Goal: Find contact information: Find contact information

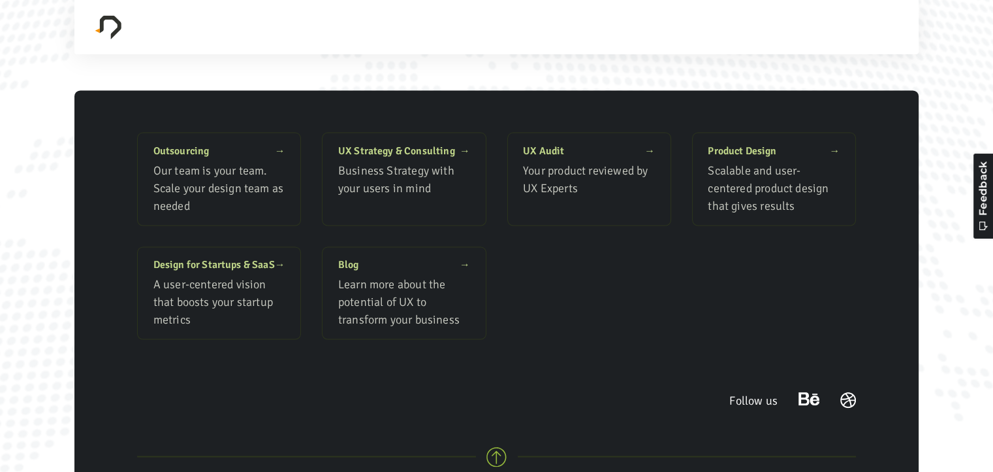
scroll to position [12401, 0]
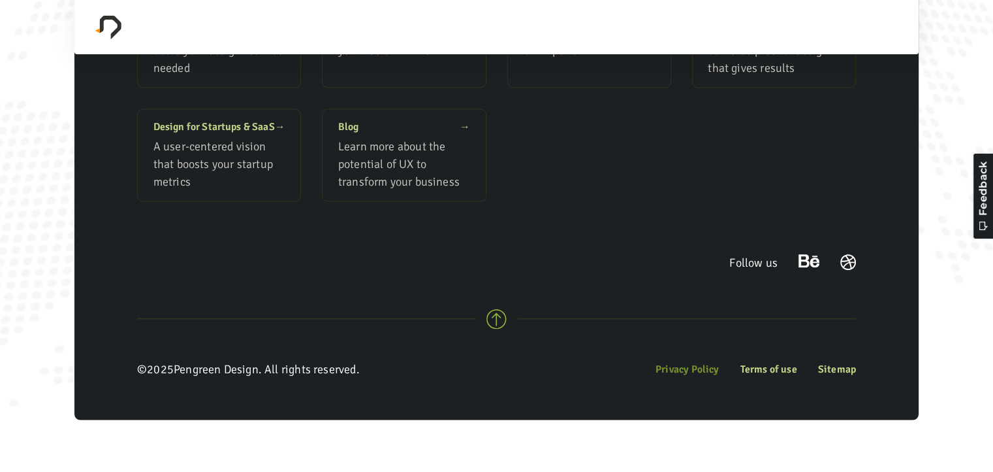
click at [692, 377] on link "Privacy Policy" at bounding box center [688, 369] width 64 height 16
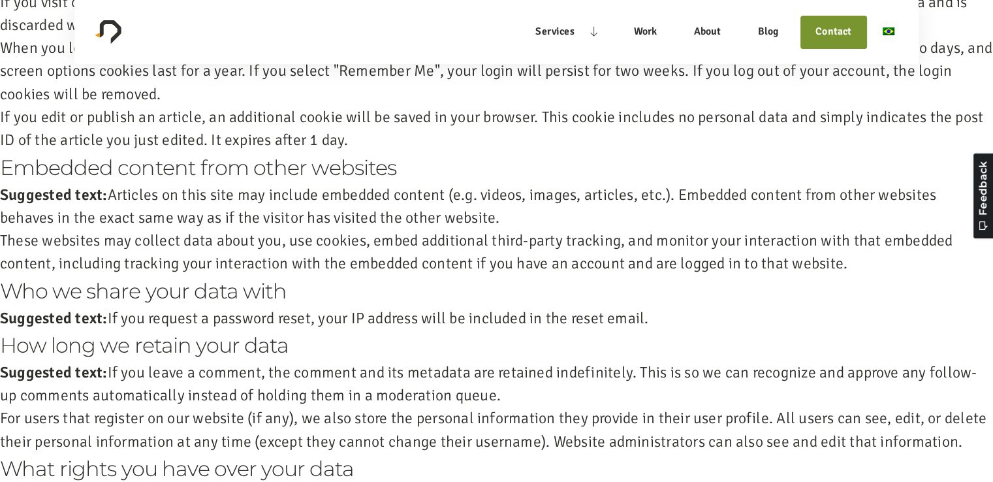
scroll to position [1912, 0]
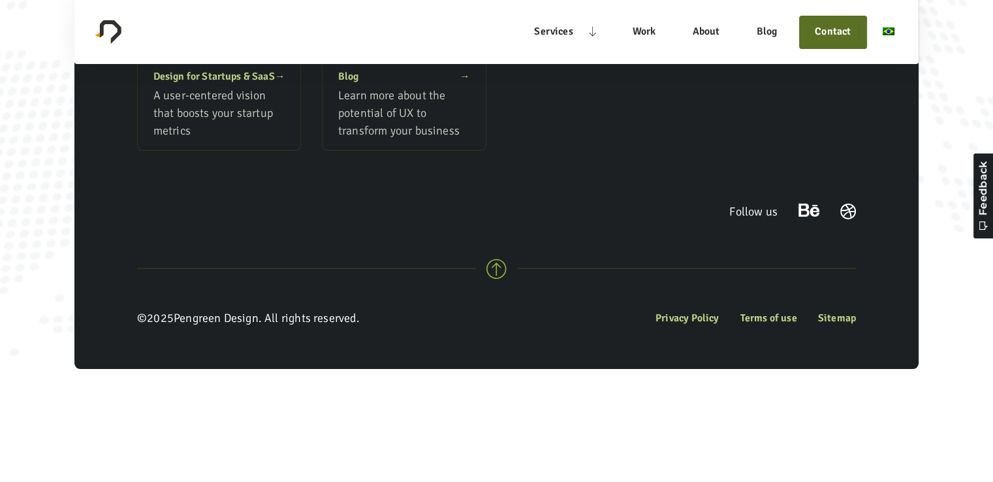
click at [825, 36] on link "Contact" at bounding box center [833, 32] width 52 height 17
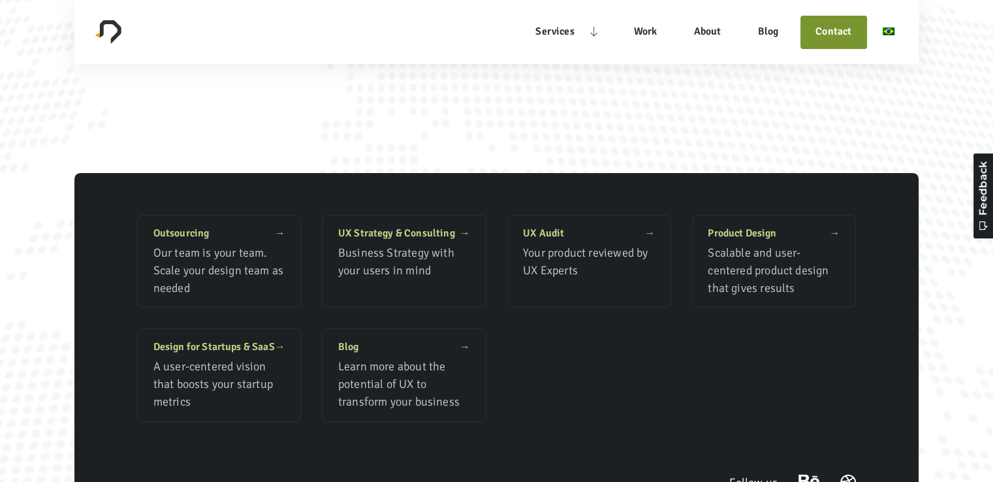
scroll to position [2293, 0]
